Goal: Find specific page/section: Find specific page/section

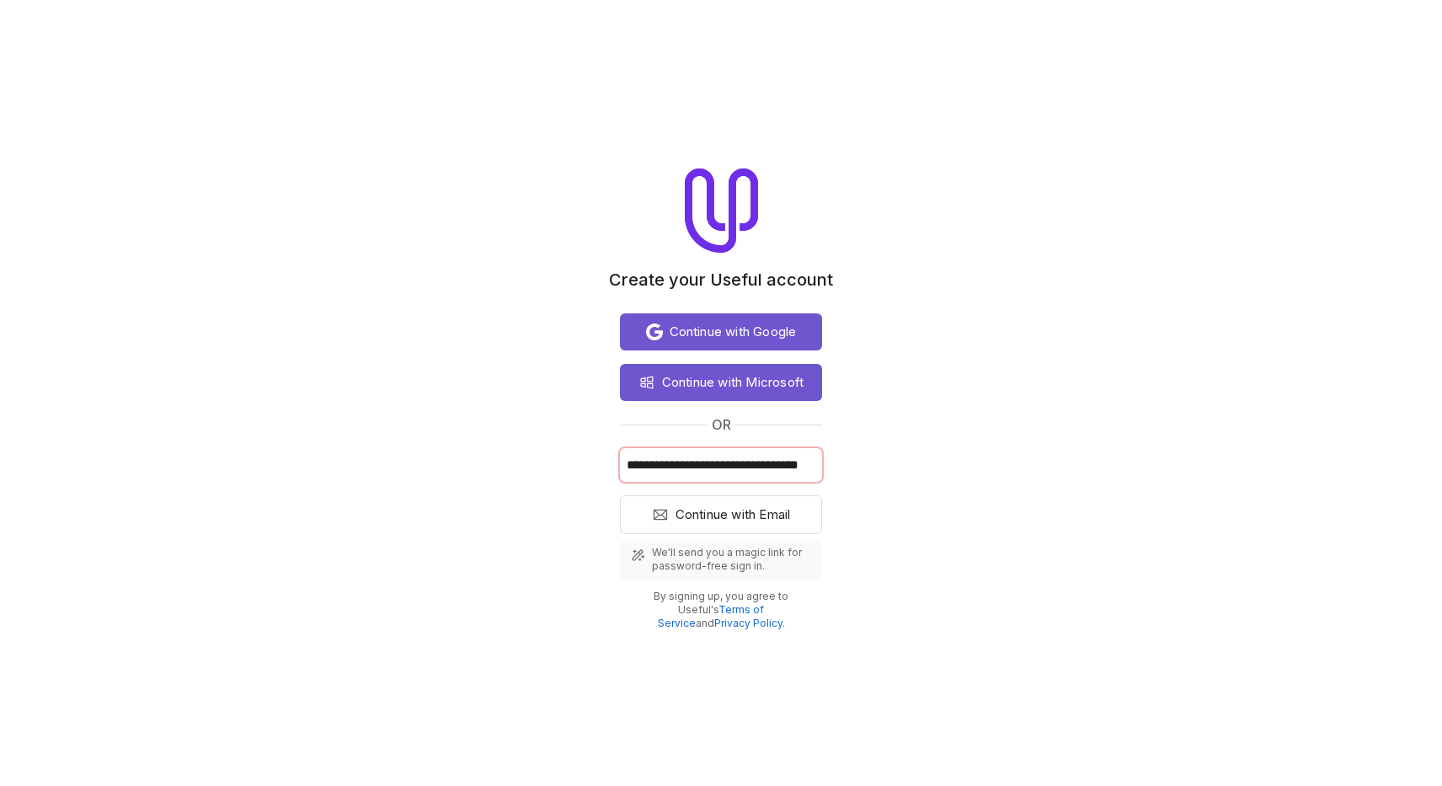
type input "**********"
click at [721, 515] on button "Continue with Email" at bounding box center [721, 514] width 202 height 39
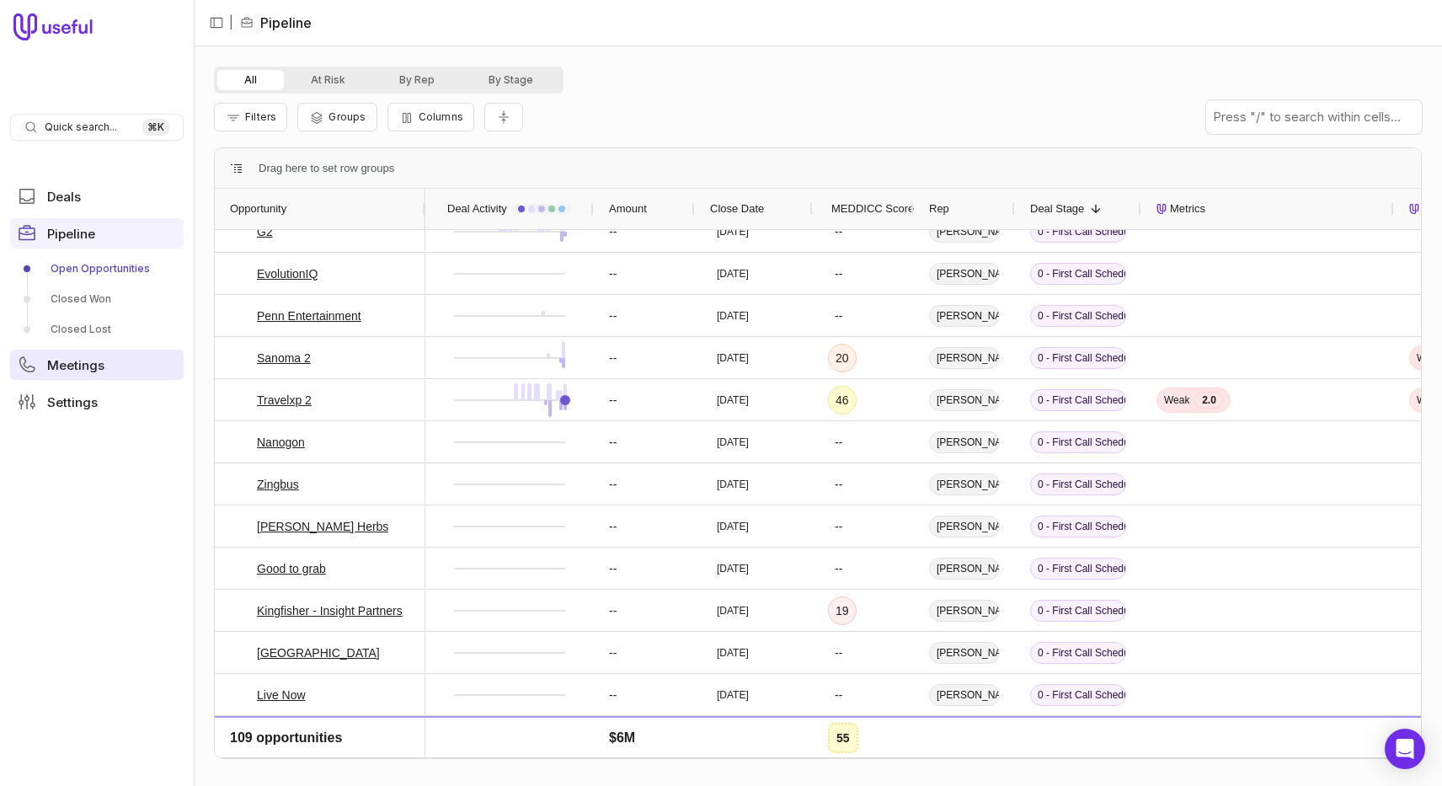
click at [109, 366] on link "Meetings" at bounding box center [97, 365] width 174 height 30
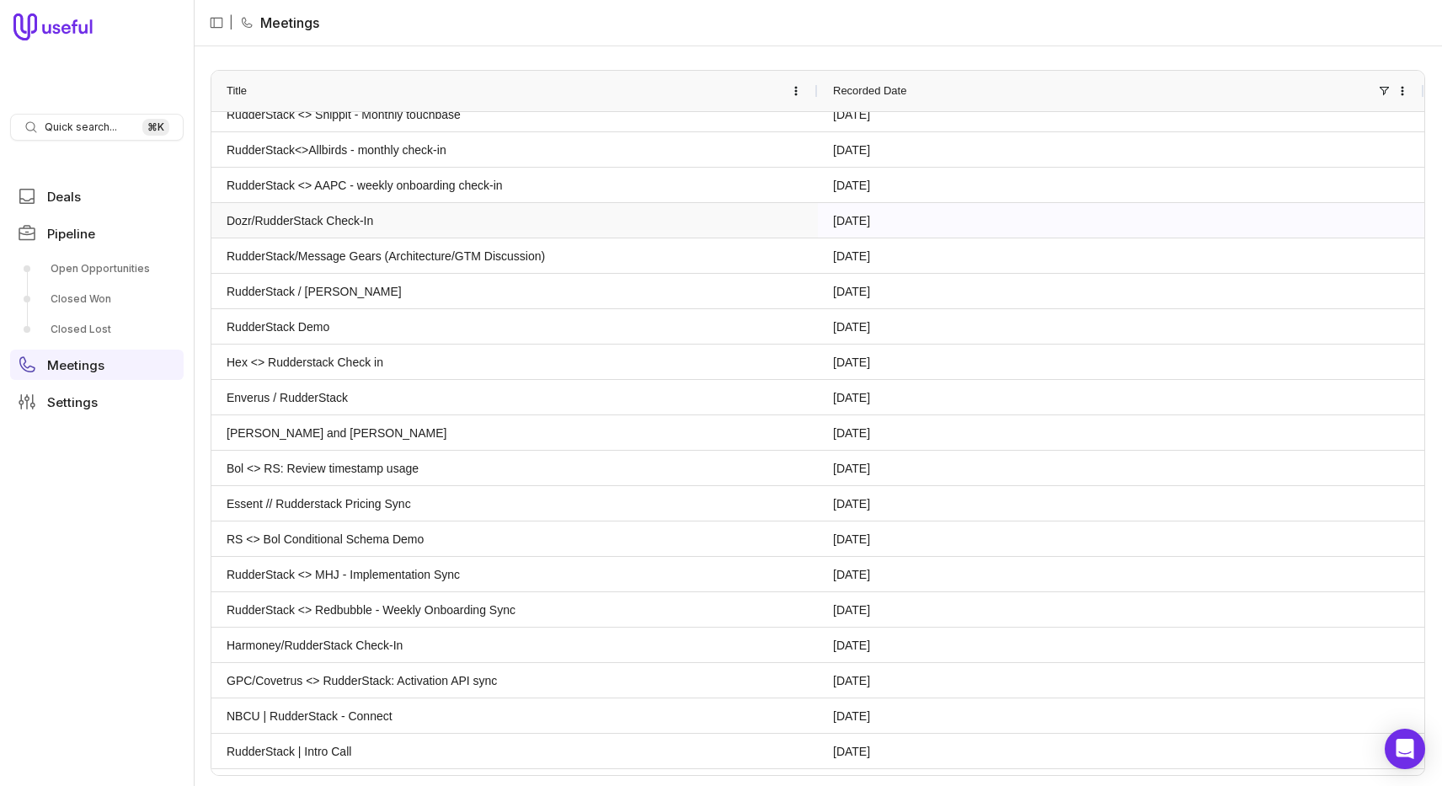
click at [505, 224] on link "Dozr/RudderStack Check-In" at bounding box center [515, 220] width 576 height 33
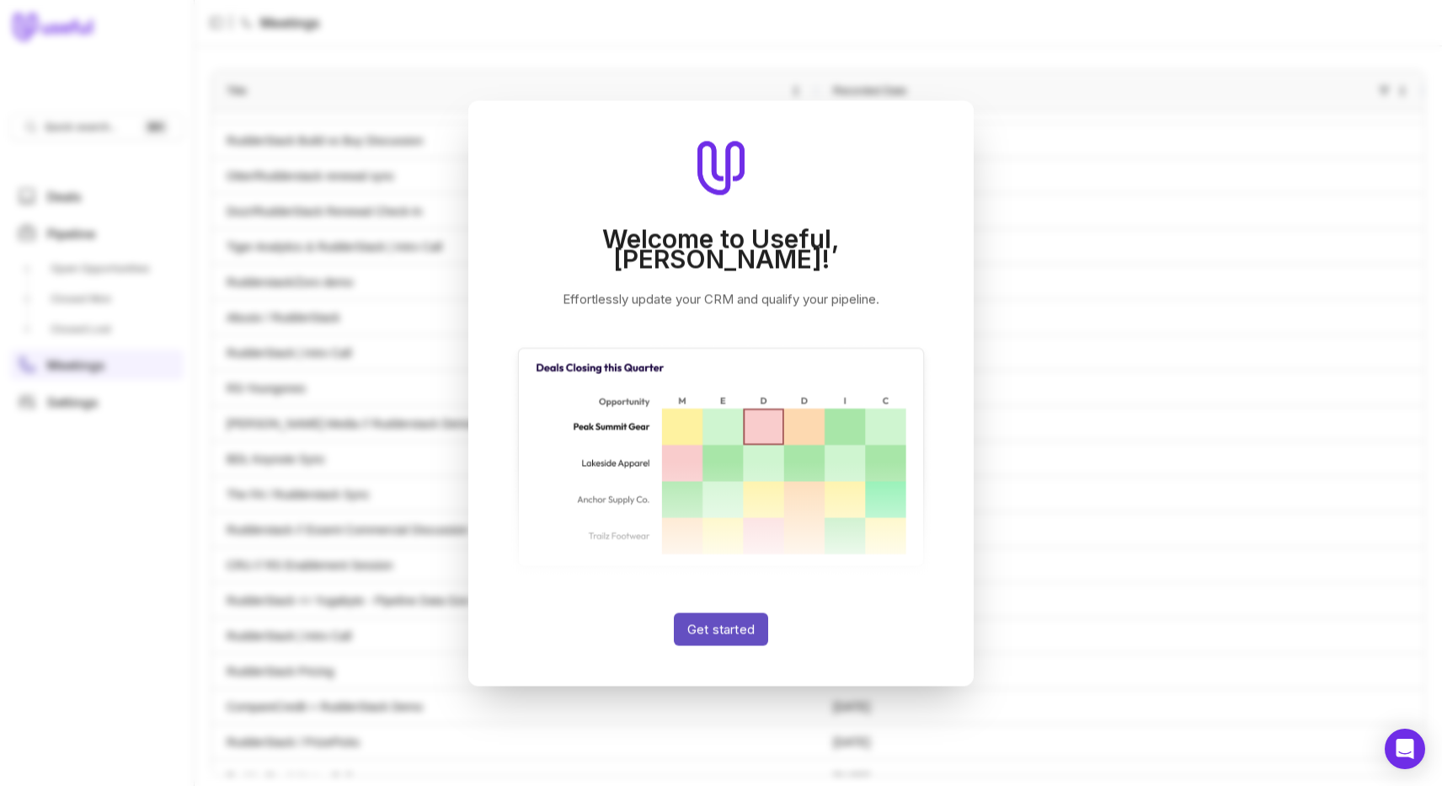
click at [699, 612] on button "Get started" at bounding box center [721, 628] width 94 height 33
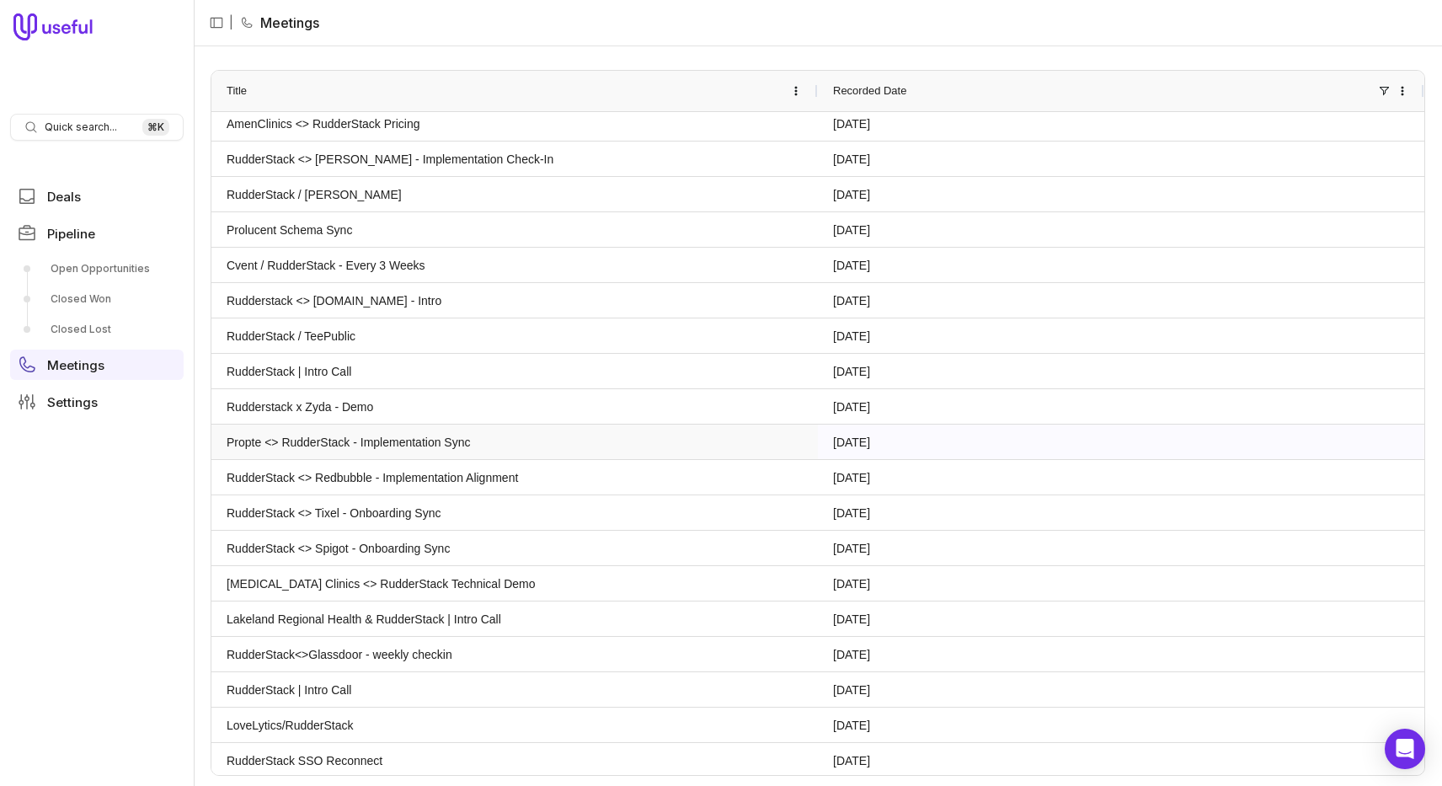
scroll to position [6437, 0]
